Goal: Transaction & Acquisition: Purchase product/service

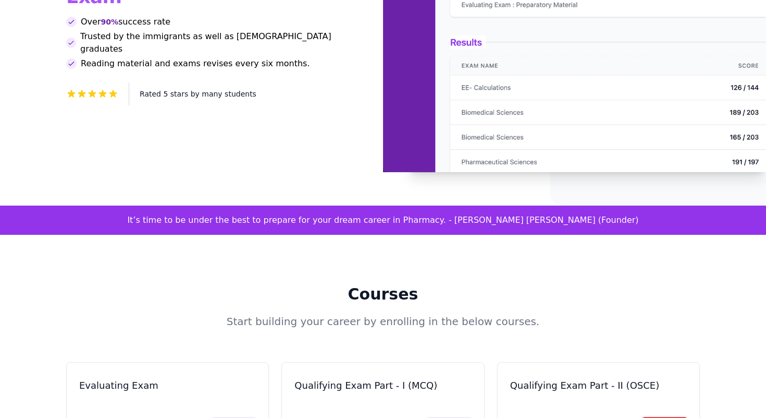
scroll to position [248, 0]
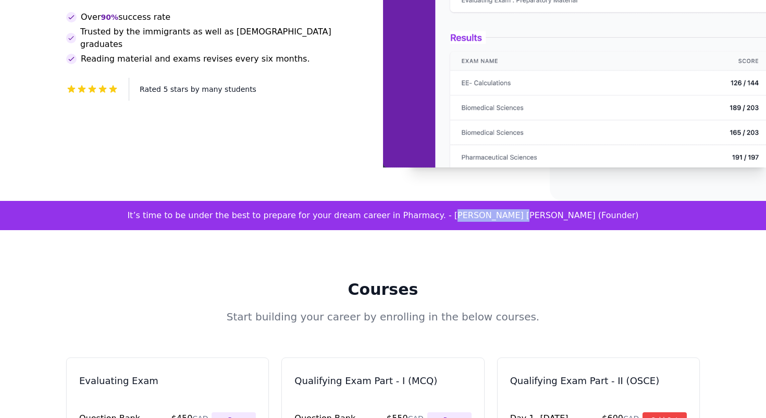
drag, startPoint x: 487, startPoint y: 183, endPoint x: 542, endPoint y: 186, distance: 54.8
click at [542, 201] on div "It’s time to be under the best to prepare for your dream career in Pharmacy. - …" at bounding box center [383, 215] width 766 height 29
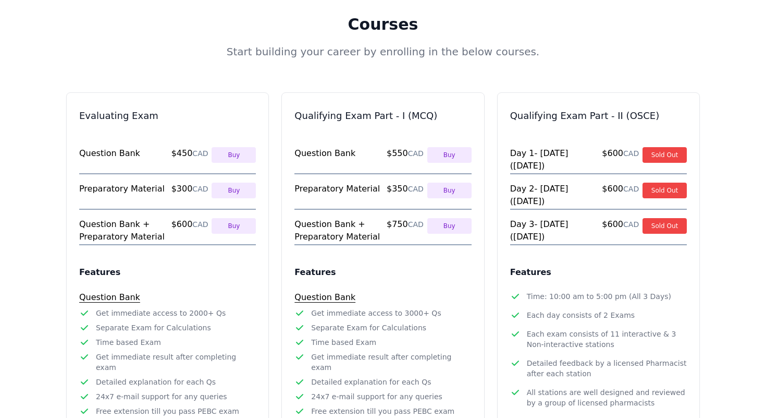
scroll to position [517, 0]
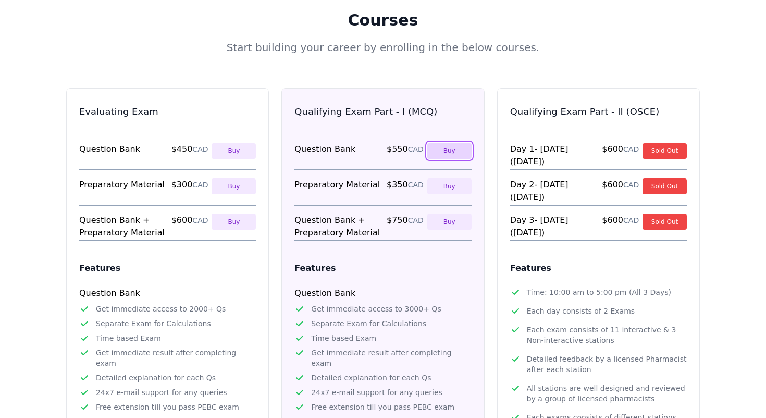
click at [452, 143] on button "Buy" at bounding box center [450, 151] width 44 height 16
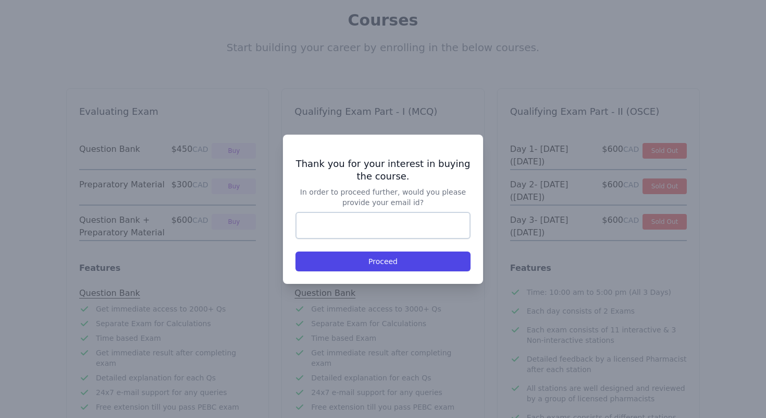
click at [506, 220] on div at bounding box center [383, 209] width 766 height 418
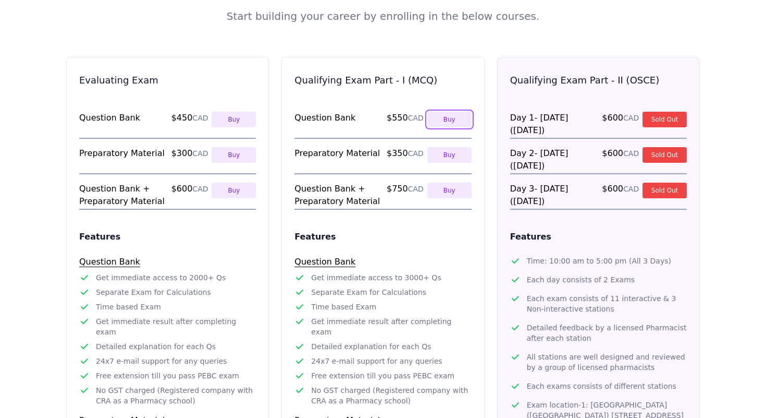
scroll to position [473, 0]
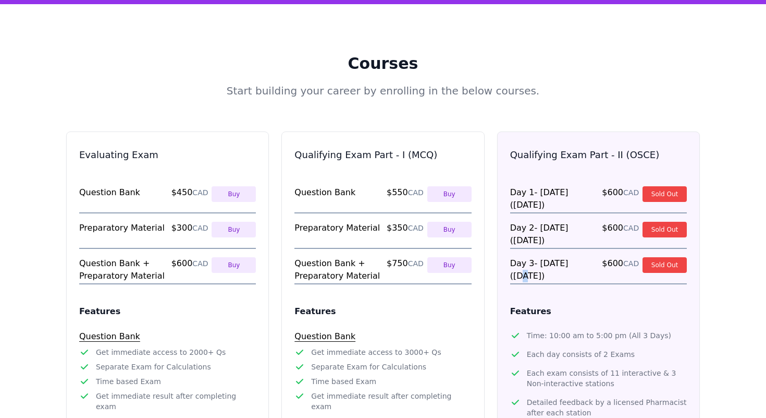
drag, startPoint x: 582, startPoint y: 229, endPoint x: 589, endPoint y: 229, distance: 6.3
click at [589, 257] on span "Day [DATE] - [DATE] ([DATE])" at bounding box center [554, 270] width 89 height 26
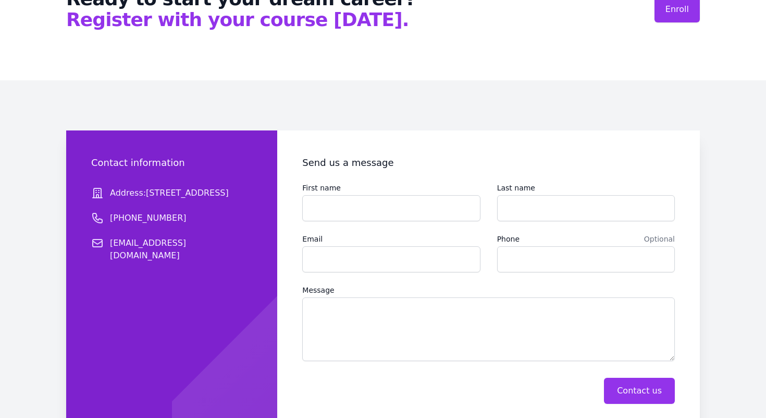
scroll to position [1566, 0]
click at [159, 237] on span "[EMAIL_ADDRESS][DOMAIN_NAME]" at bounding box center [181, 249] width 142 height 25
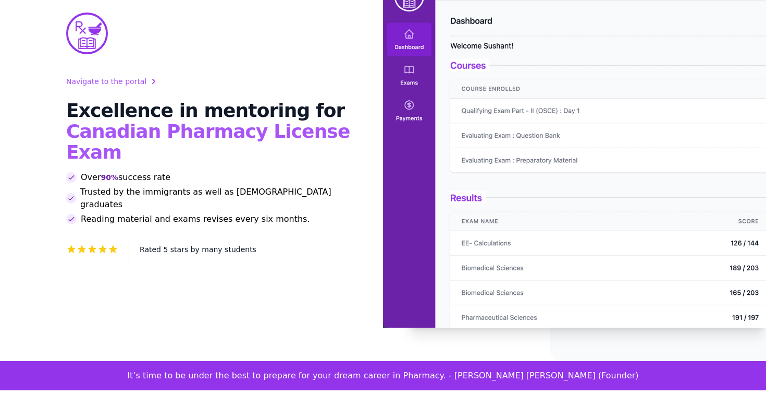
scroll to position [0, 0]
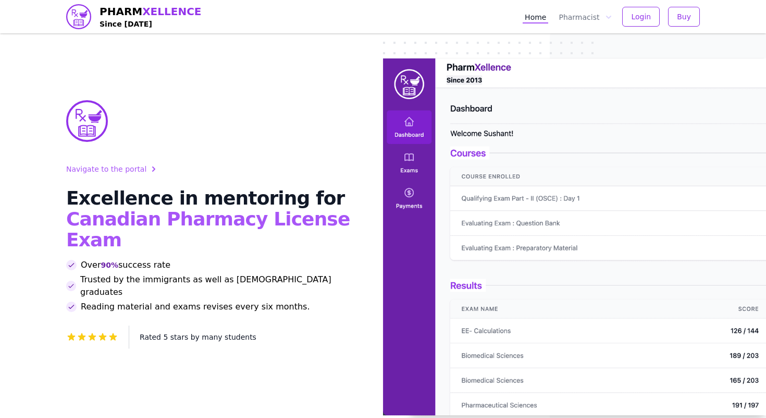
click at [126, 170] on span "Navigate to the portal" at bounding box center [106, 169] width 80 height 10
click at [592, 19] on button "Pharmacist" at bounding box center [585, 17] width 57 height 14
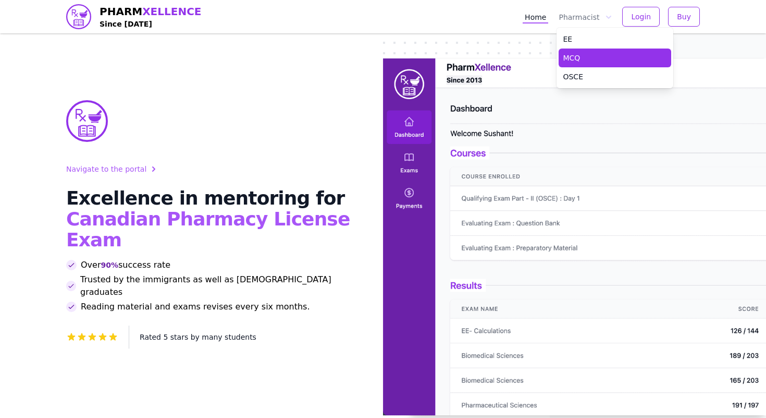
click at [585, 55] on link "MCQ" at bounding box center [615, 57] width 113 height 19
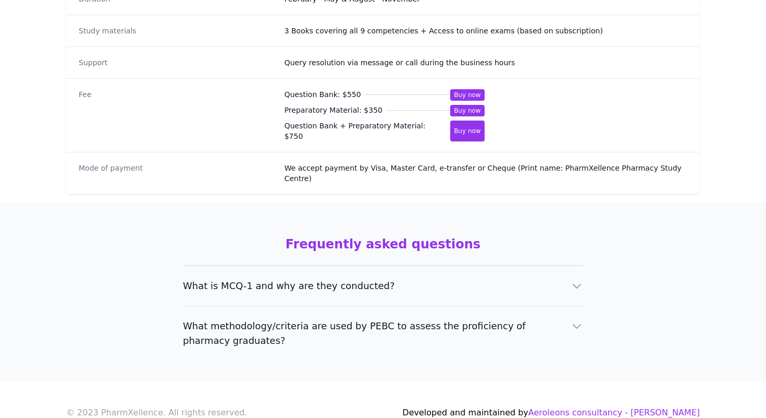
scroll to position [683, 0]
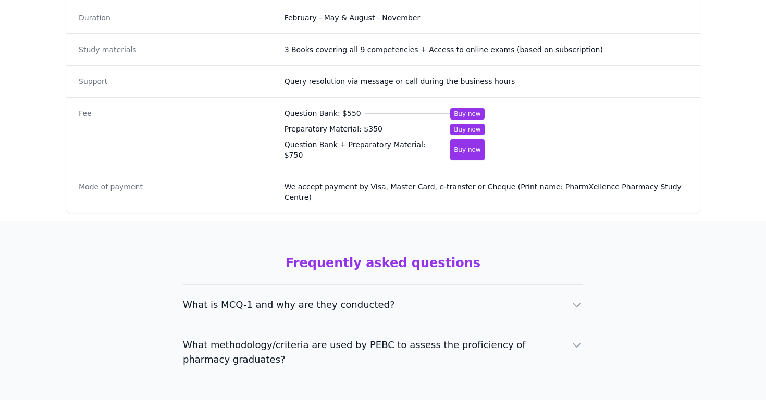
click at [474, 254] on h2 "Frequently asked questions" at bounding box center [383, 262] width 400 height 17
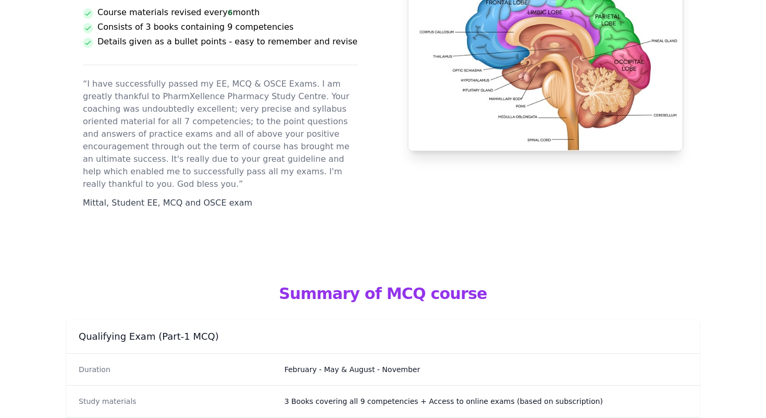
scroll to position [0, 0]
